Goal: Navigation & Orientation: Find specific page/section

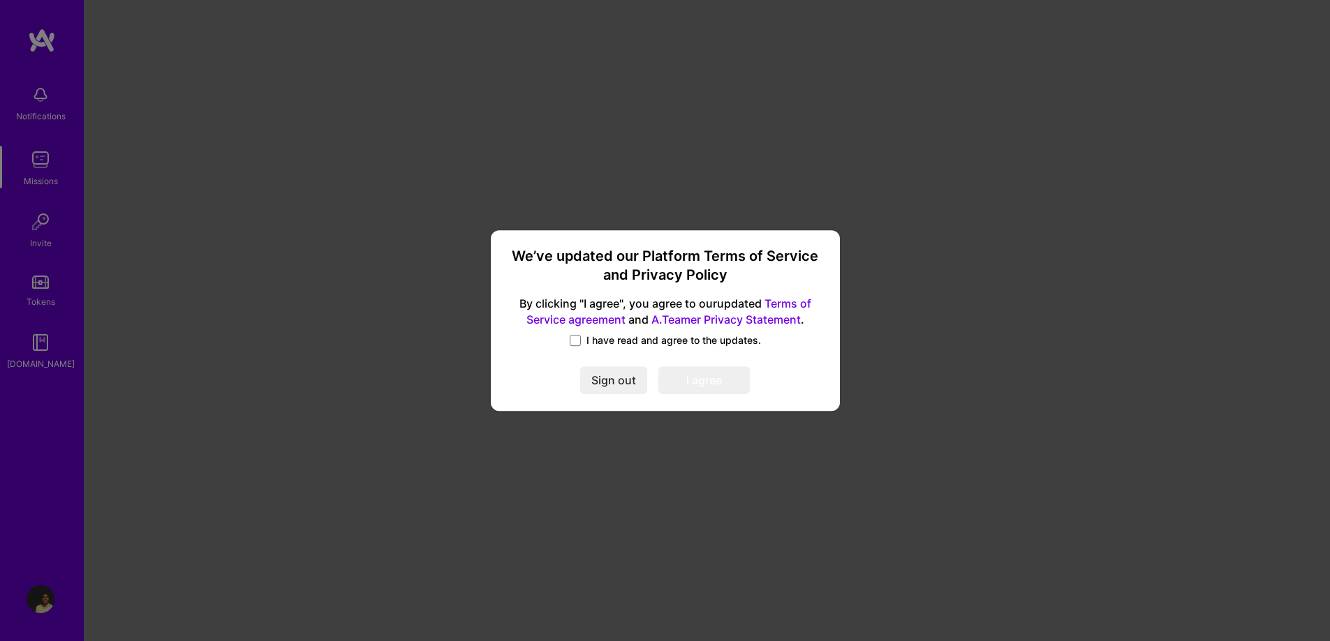
click at [662, 344] on span "I have read and agree to the updates." at bounding box center [673, 341] width 174 height 14
click at [0, 0] on input "I have read and agree to the updates." at bounding box center [0, 0] width 0 height 0
click at [727, 382] on button "I agree" at bounding box center [703, 381] width 91 height 28
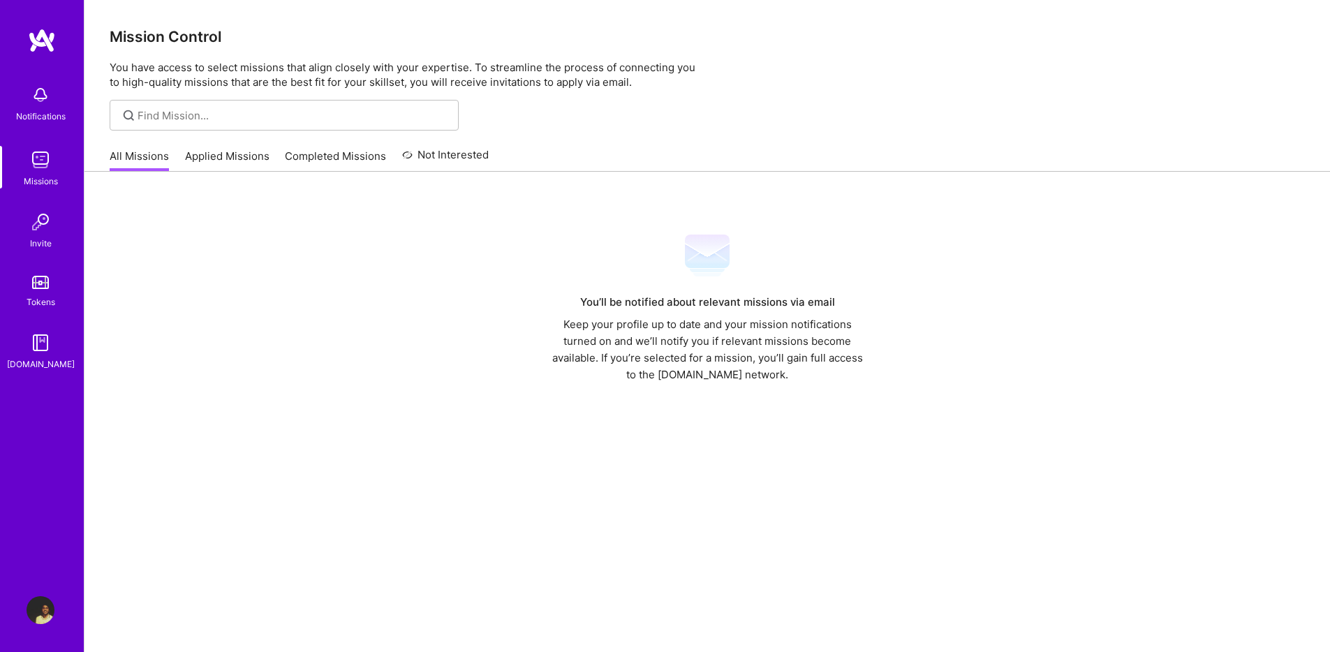
click at [33, 149] on img at bounding box center [41, 160] width 28 height 28
click at [49, 292] on link "Tokens" at bounding box center [40, 289] width 87 height 39
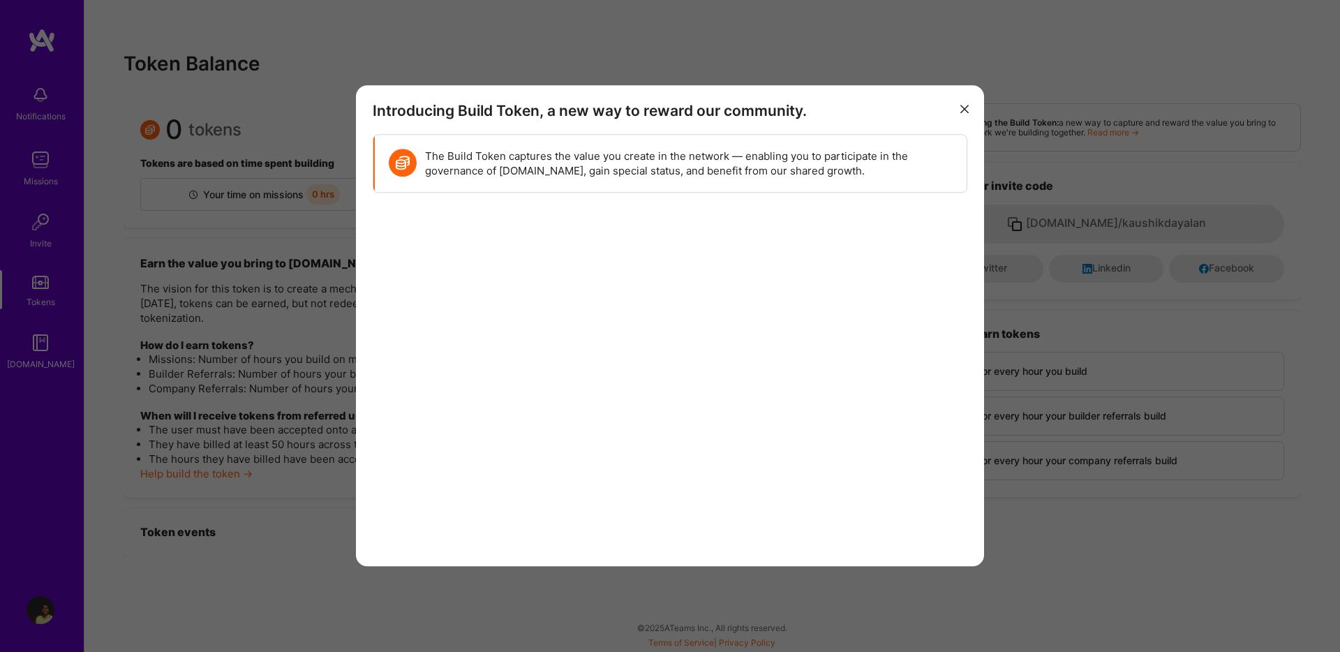
click at [960, 107] on icon "modal" at bounding box center [964, 109] width 8 height 8
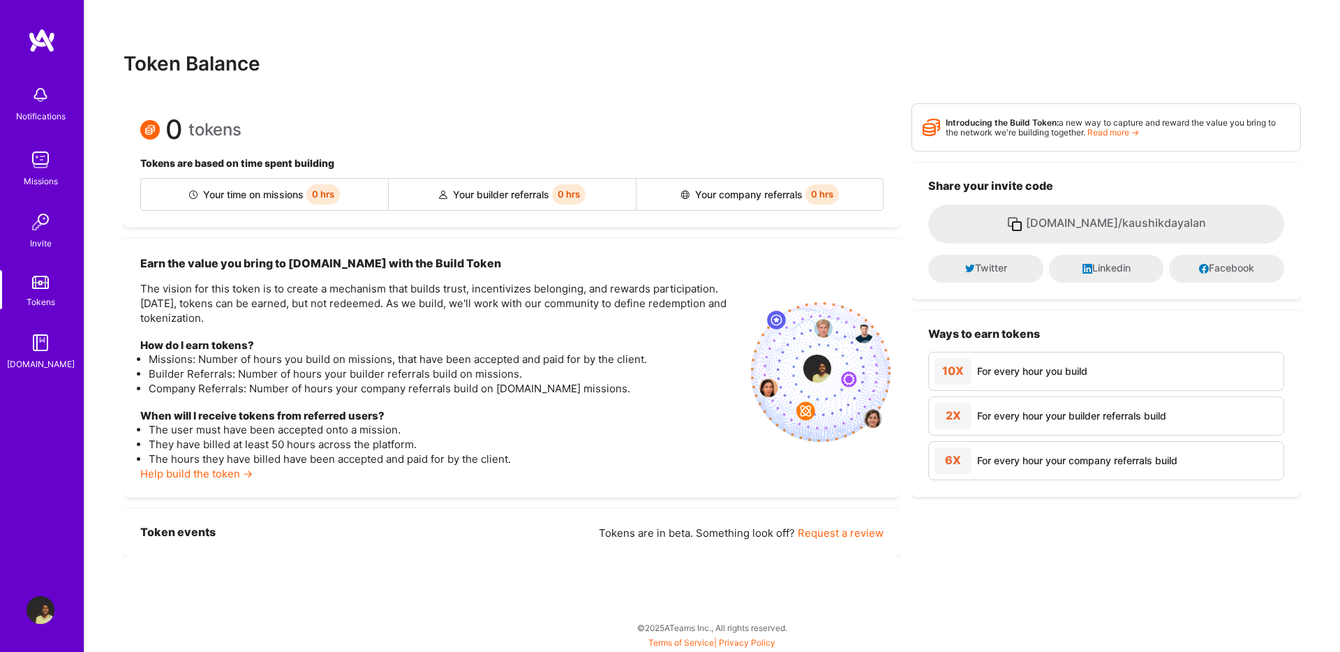
click at [39, 168] on img at bounding box center [41, 160] width 28 height 28
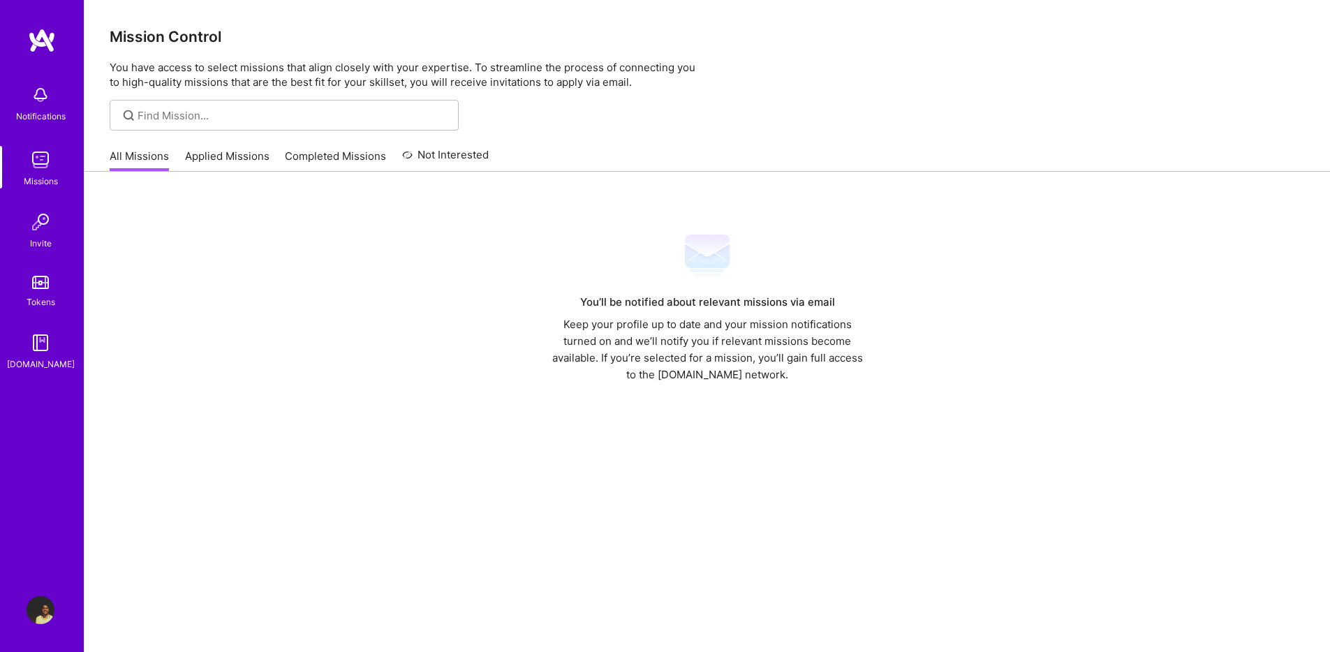
click at [221, 152] on link "Applied Missions" at bounding box center [227, 160] width 84 height 23
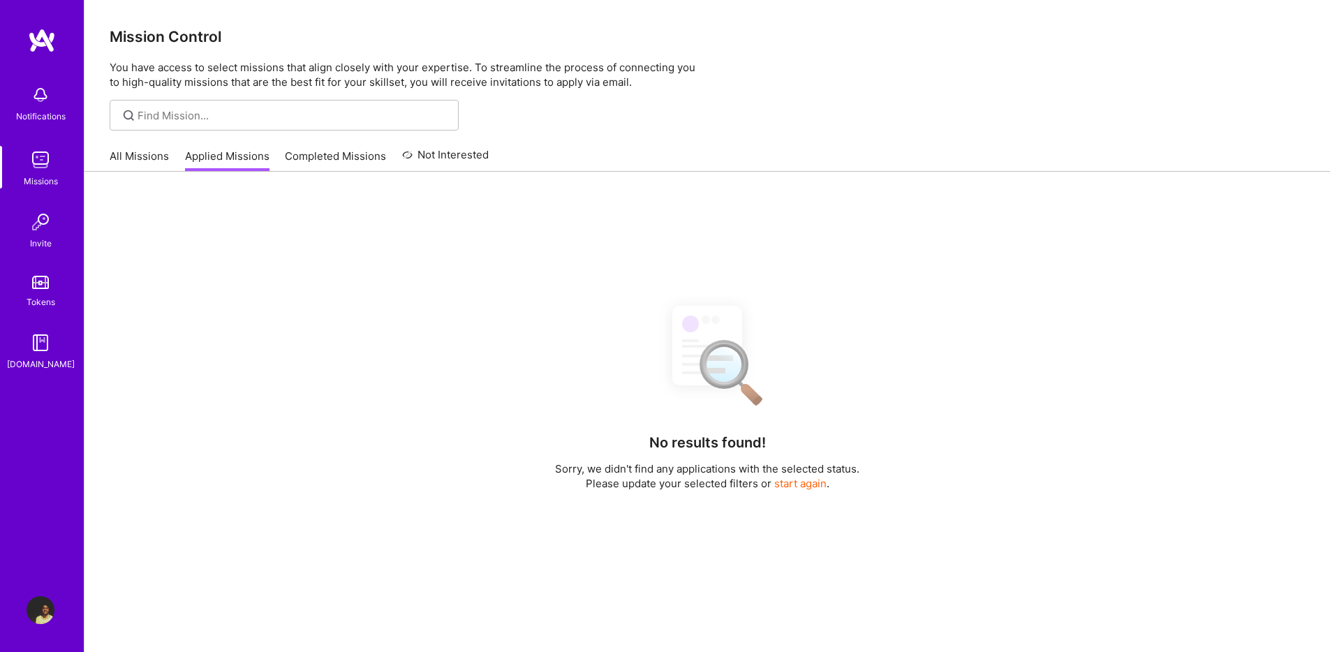
click at [332, 163] on link "Completed Missions" at bounding box center [335, 160] width 101 height 23
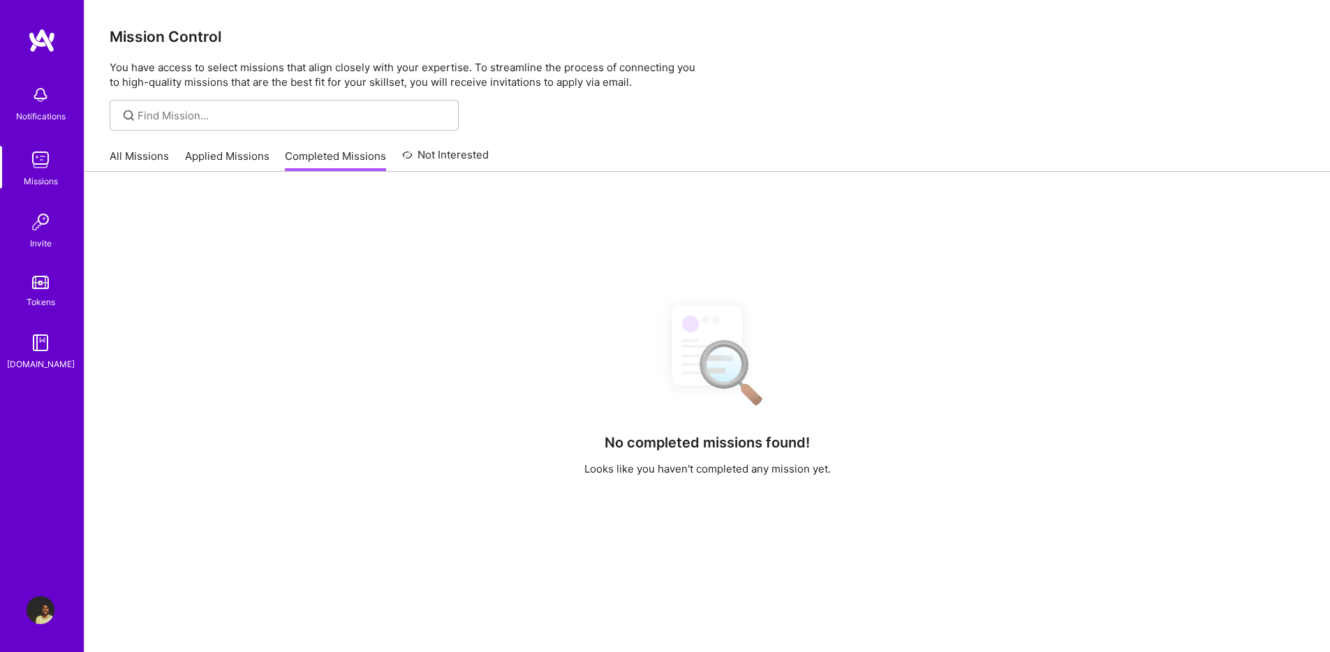
click at [466, 156] on link "Not Interested" at bounding box center [445, 159] width 87 height 25
click at [138, 158] on link "All Missions" at bounding box center [139, 160] width 59 height 23
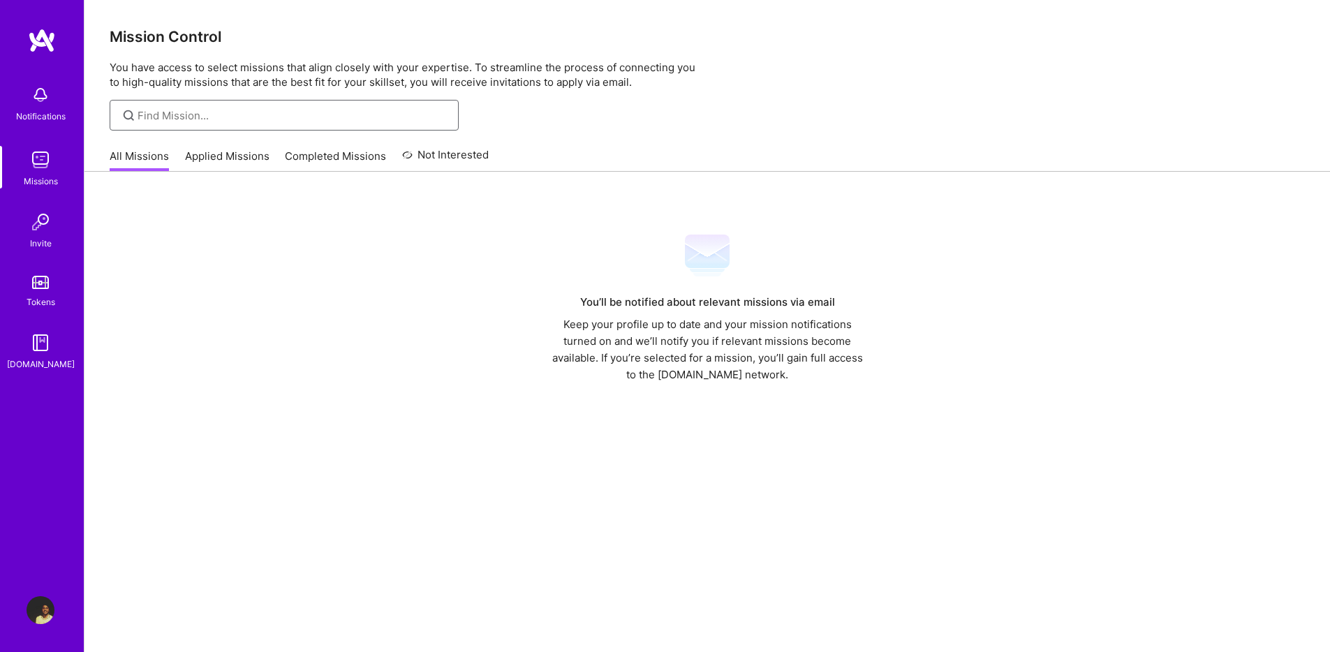
click at [191, 119] on input at bounding box center [293, 115] width 311 height 15
type input "ux"
